Goal: Task Accomplishment & Management: Manage account settings

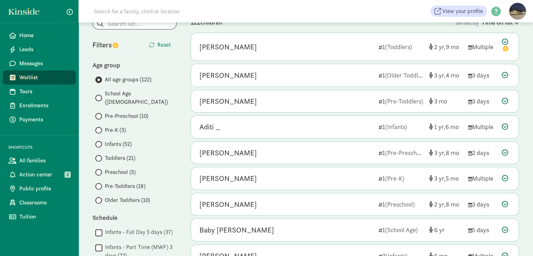
scroll to position [70, 0]
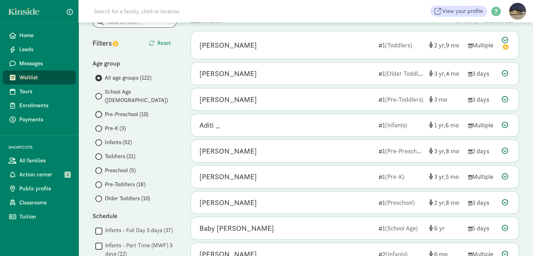
click at [99, 112] on input "Pre-Preschool (10)" at bounding box center [97, 114] width 5 height 5
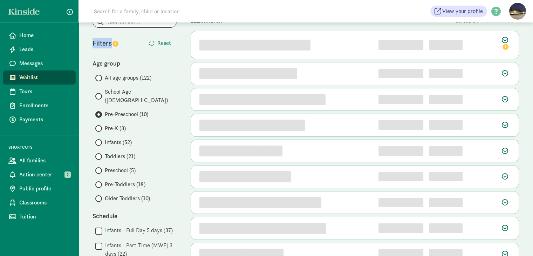
scroll to position [0, 0]
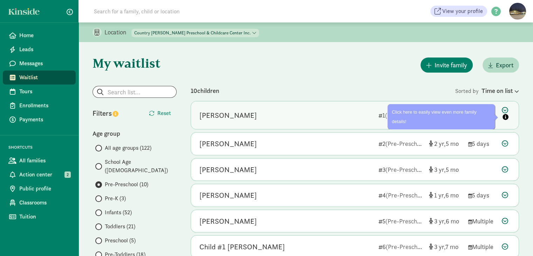
click at [505, 109] on icon at bounding box center [506, 114] width 8 height 15
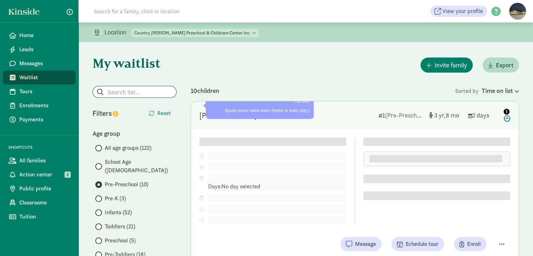
click at [505, 109] on icon "info" at bounding box center [507, 112] width 6 height 6
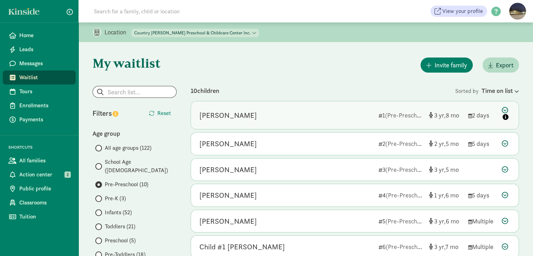
click at [505, 109] on icon at bounding box center [506, 114] width 8 height 15
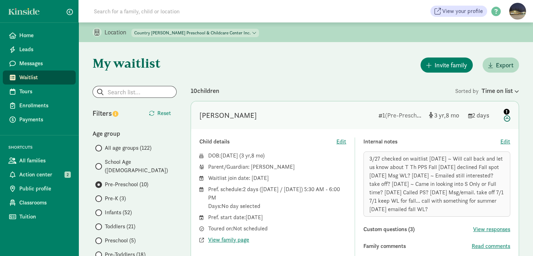
click at [507, 120] on icon at bounding box center [506, 114] width 8 height 15
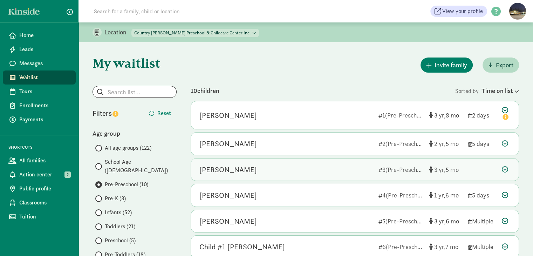
click at [505, 169] on icon at bounding box center [505, 169] width 6 height 6
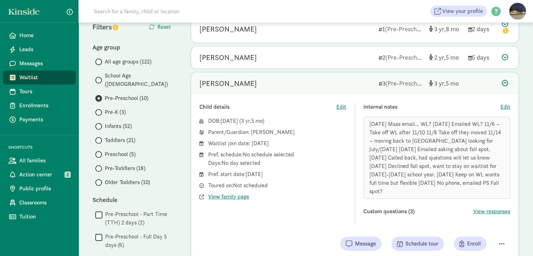
scroll to position [105, 0]
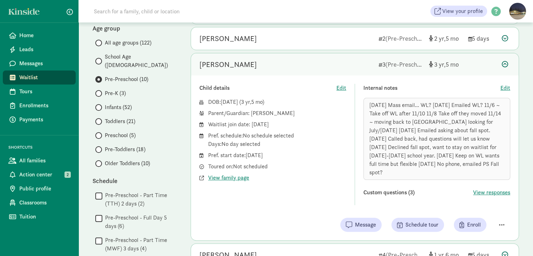
click at [504, 65] on icon at bounding box center [505, 64] width 6 height 6
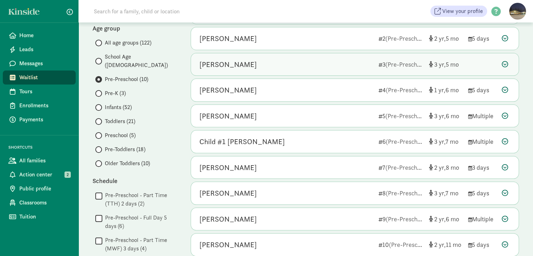
click at [504, 65] on icon at bounding box center [505, 64] width 6 height 6
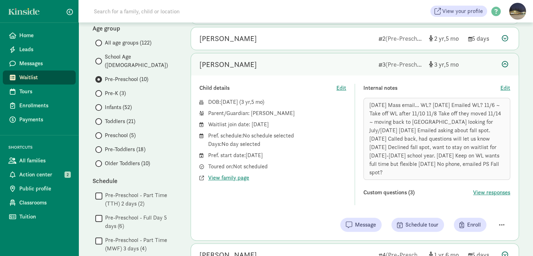
click at [504, 65] on icon at bounding box center [505, 64] width 6 height 6
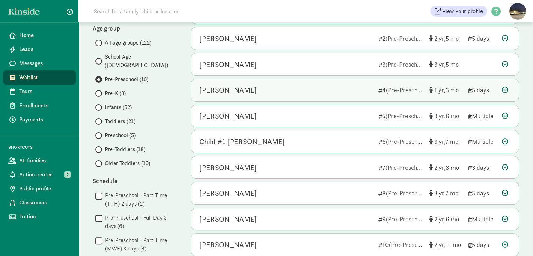
click at [504, 90] on icon at bounding box center [505, 90] width 6 height 6
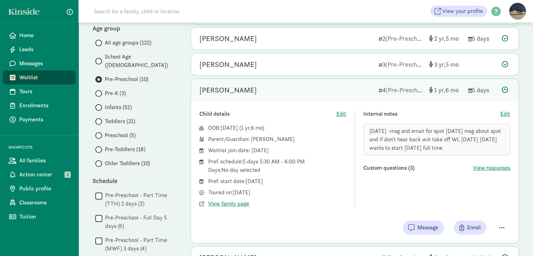
click at [504, 90] on icon at bounding box center [505, 90] width 6 height 6
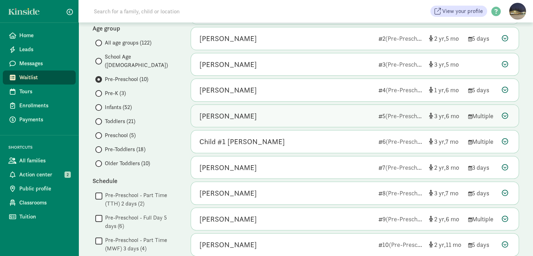
click at [505, 114] on icon at bounding box center [505, 115] width 6 height 6
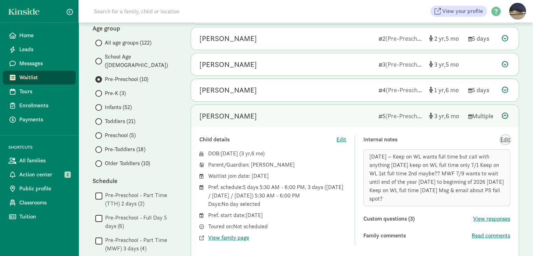
click at [505, 139] on span "Edit" at bounding box center [505, 139] width 10 height 8
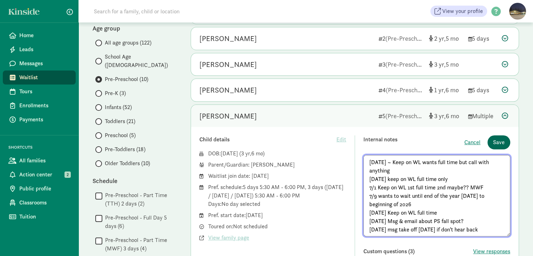
type textarea "[DATE] ~ Keep on WL wants full time but call with anything [DATE] keep on WL fu…"
click at [503, 138] on span "Save" at bounding box center [499, 142] width 12 height 8
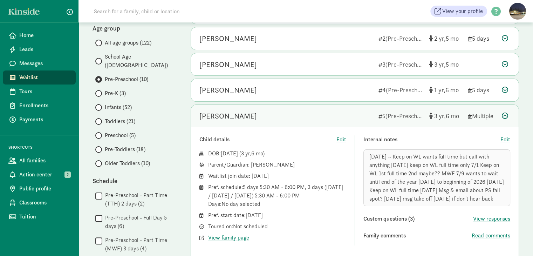
click at [504, 115] on icon at bounding box center [505, 115] width 6 height 6
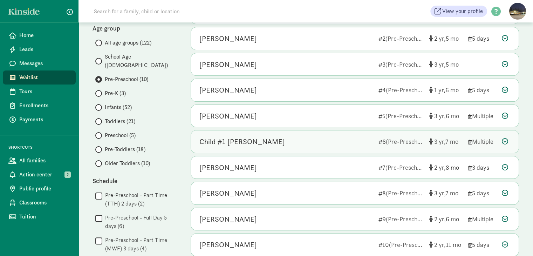
click at [505, 141] on icon at bounding box center [505, 141] width 6 height 6
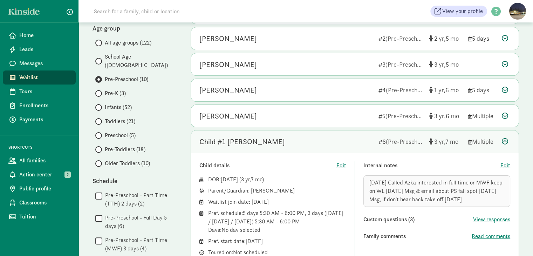
click at [505, 141] on icon at bounding box center [505, 141] width 6 height 6
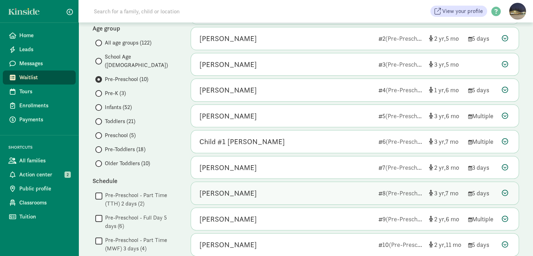
click at [504, 192] on icon at bounding box center [505, 193] width 6 height 6
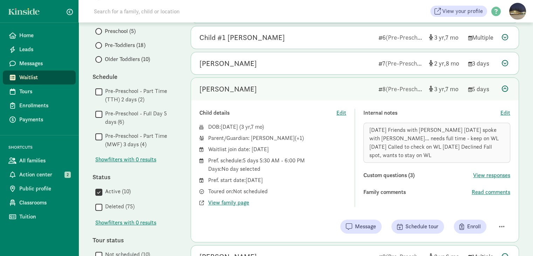
scroll to position [210, 0]
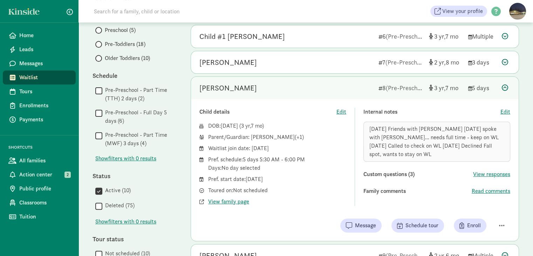
click at [506, 86] on icon at bounding box center [505, 87] width 6 height 6
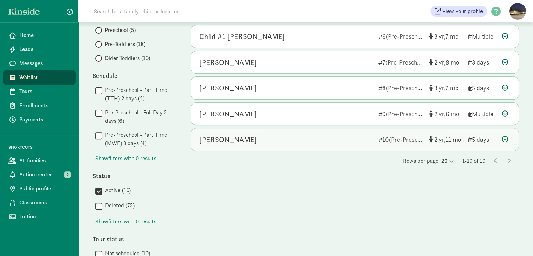
click at [504, 137] on icon at bounding box center [505, 139] width 6 height 6
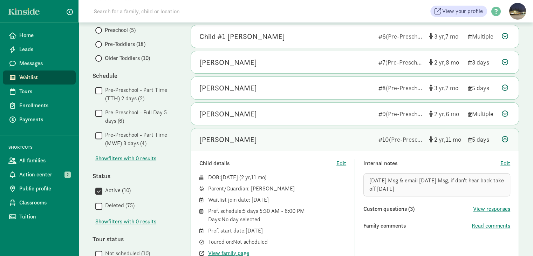
click at [504, 140] on icon at bounding box center [505, 139] width 6 height 6
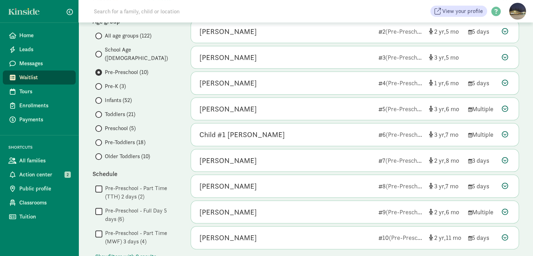
scroll to position [109, 0]
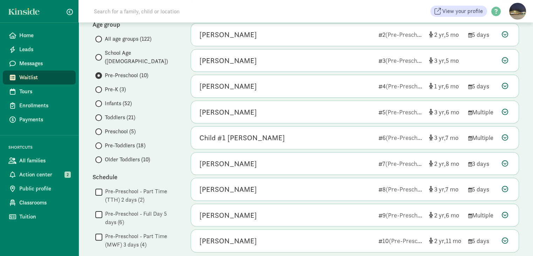
click at [100, 156] on span at bounding box center [98, 159] width 7 height 7
click at [100, 157] on input "Older Toddlers (10)" at bounding box center [97, 159] width 5 height 5
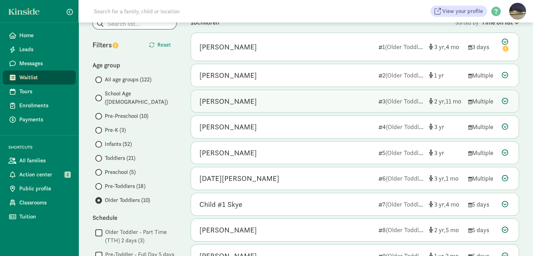
scroll to position [70, 0]
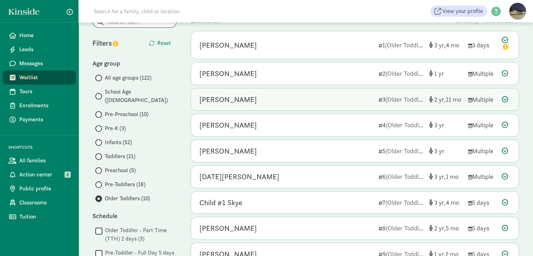
click at [503, 98] on icon at bounding box center [505, 99] width 6 height 6
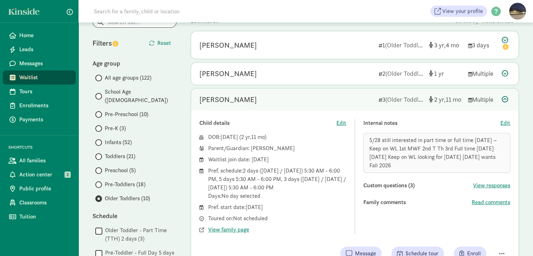
click at [504, 101] on icon at bounding box center [505, 99] width 6 height 6
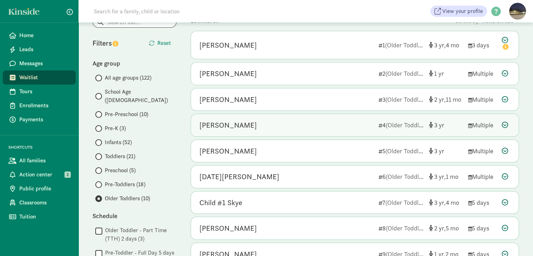
click at [505, 122] on icon at bounding box center [505, 125] width 6 height 6
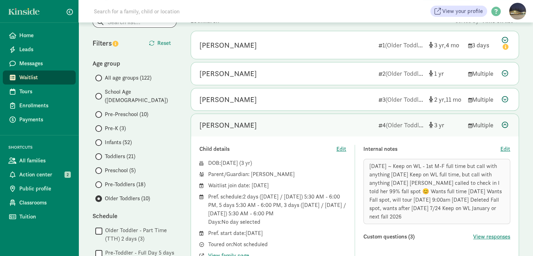
click at [506, 124] on icon at bounding box center [505, 125] width 6 height 6
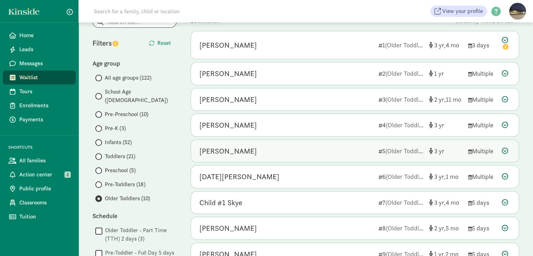
click at [505, 150] on icon at bounding box center [505, 151] width 6 height 6
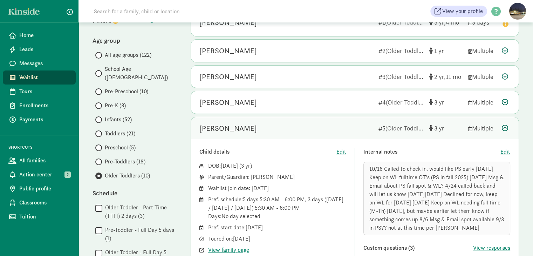
scroll to position [105, 0]
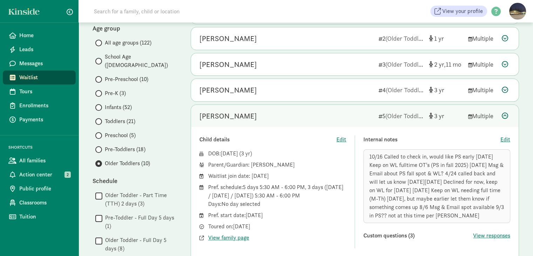
click at [503, 114] on icon at bounding box center [505, 115] width 6 height 6
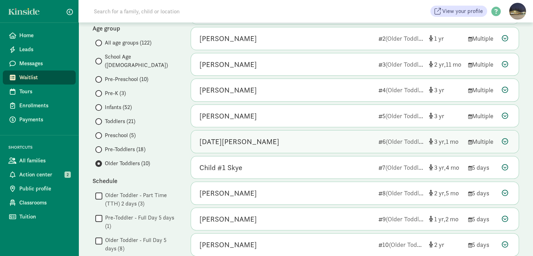
click at [505, 139] on icon at bounding box center [505, 141] width 6 height 6
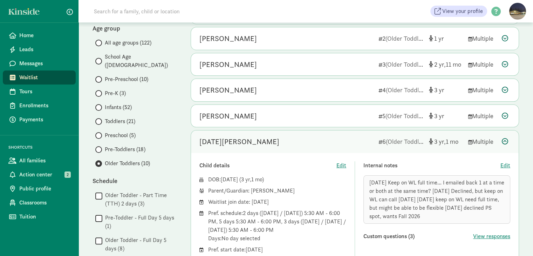
click at [504, 139] on icon at bounding box center [505, 141] width 6 height 6
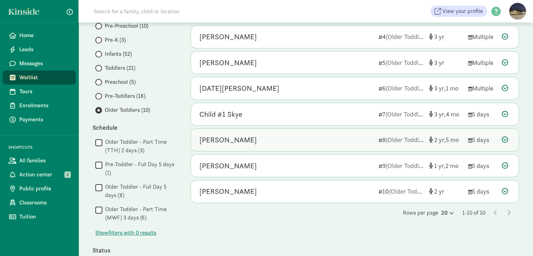
scroll to position [175, 0]
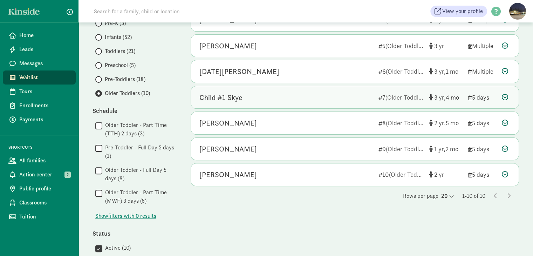
click at [507, 96] on icon at bounding box center [505, 97] width 6 height 6
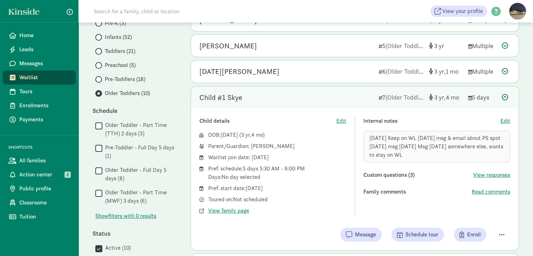
click at [502, 94] on icon at bounding box center [505, 97] width 6 height 6
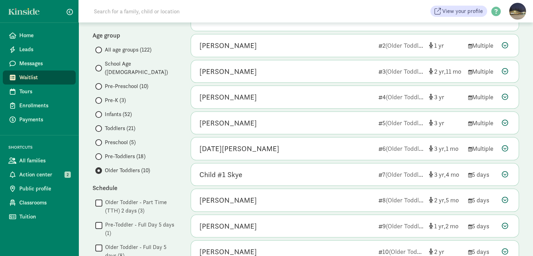
scroll to position [95, 0]
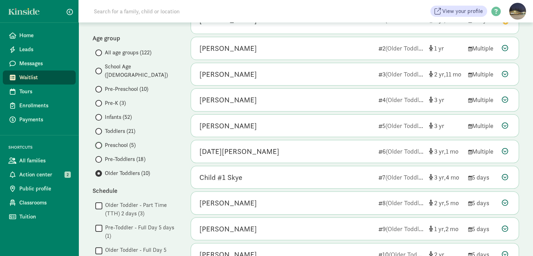
click at [97, 143] on input "Preschool (5)" at bounding box center [97, 145] width 5 height 5
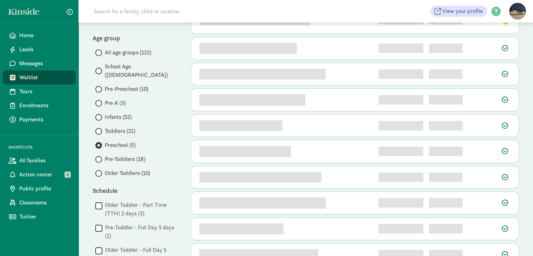
scroll to position [0, 0]
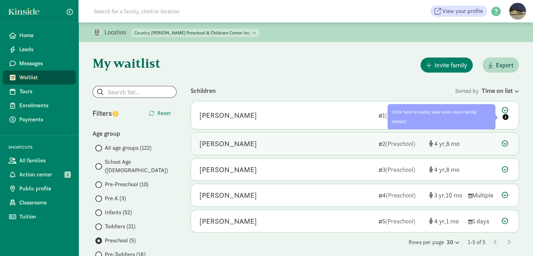
click at [505, 141] on icon at bounding box center [505, 143] width 6 height 6
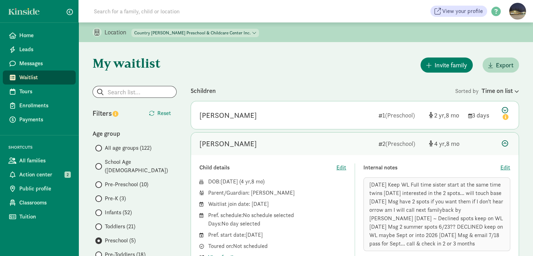
click at [504, 143] on icon at bounding box center [505, 143] width 6 height 6
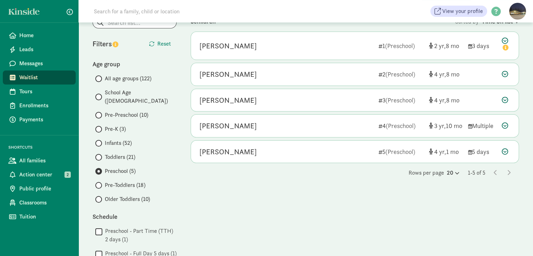
scroll to position [71, 0]
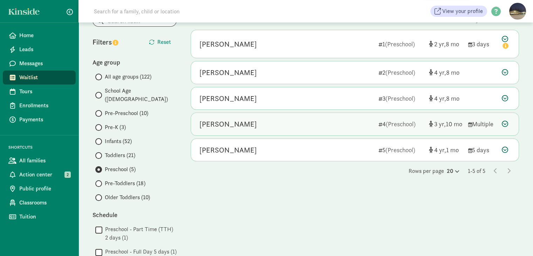
click at [506, 124] on icon at bounding box center [505, 124] width 6 height 6
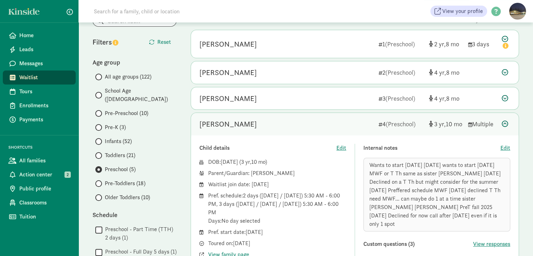
click at [506, 122] on icon at bounding box center [505, 124] width 6 height 6
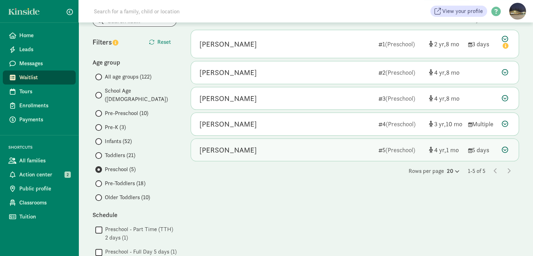
click at [504, 149] on icon at bounding box center [505, 149] width 6 height 6
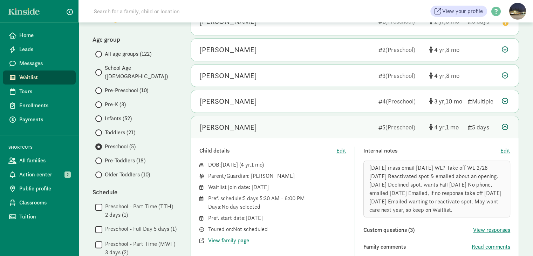
scroll to position [106, 0]
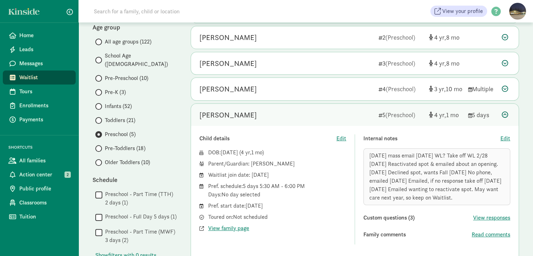
click at [505, 114] on icon at bounding box center [505, 114] width 6 height 6
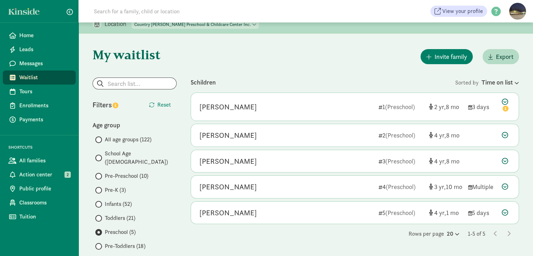
scroll to position [0, 0]
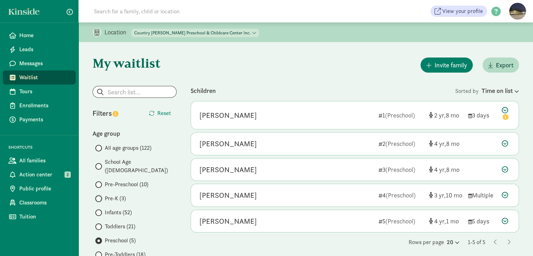
click at [98, 196] on input "Pre-K (3)" at bounding box center [97, 198] width 5 height 5
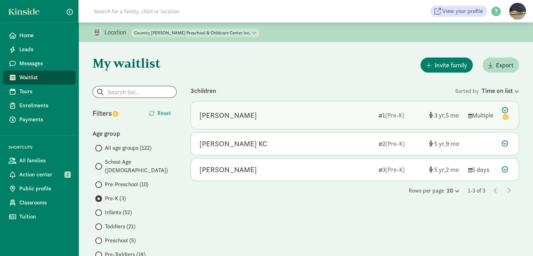
click at [504, 108] on icon at bounding box center [506, 114] width 8 height 15
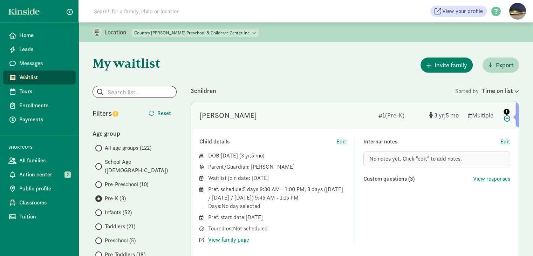
click at [506, 117] on icon at bounding box center [506, 114] width 8 height 15
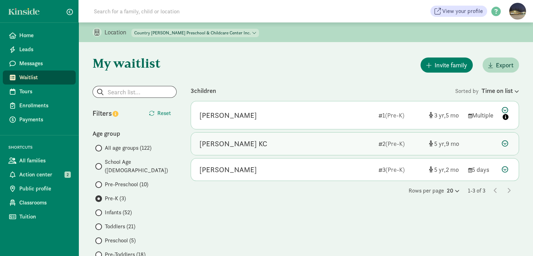
click at [506, 142] on icon at bounding box center [505, 143] width 6 height 6
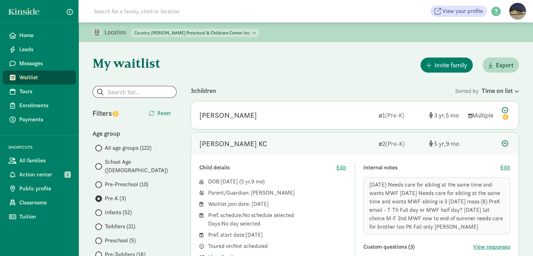
click at [506, 142] on icon at bounding box center [505, 143] width 6 height 6
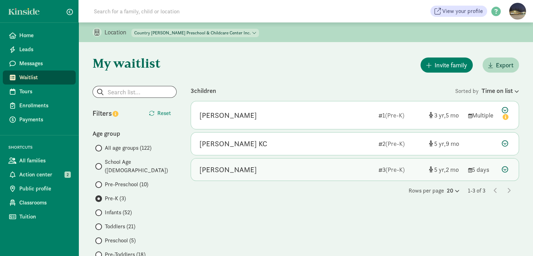
click at [505, 166] on icon at bounding box center [505, 169] width 6 height 6
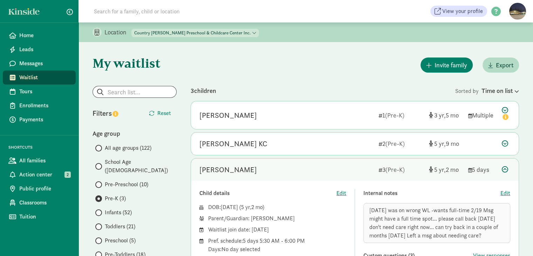
scroll to position [35, 0]
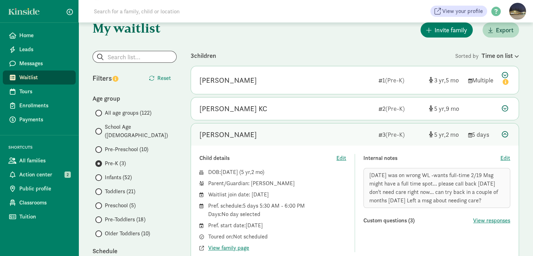
click at [504, 135] on icon at bounding box center [505, 134] width 6 height 6
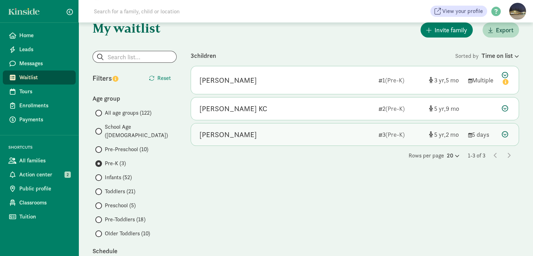
click at [504, 132] on icon at bounding box center [505, 134] width 6 height 6
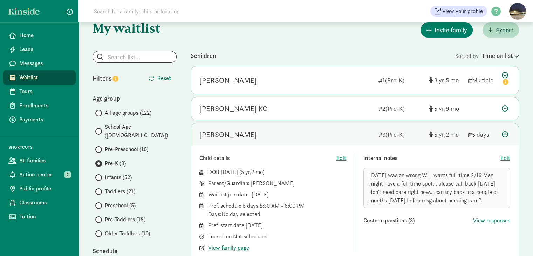
click at [505, 134] on icon at bounding box center [505, 134] width 6 height 6
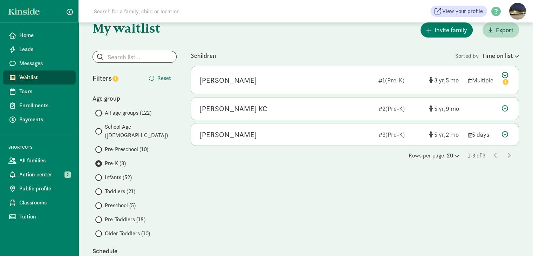
click at [96, 112] on input "All age groups (122)" at bounding box center [97, 113] width 5 height 5
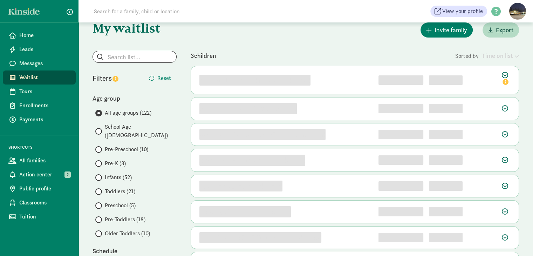
scroll to position [0, 0]
